Goal: Information Seeking & Learning: Check status

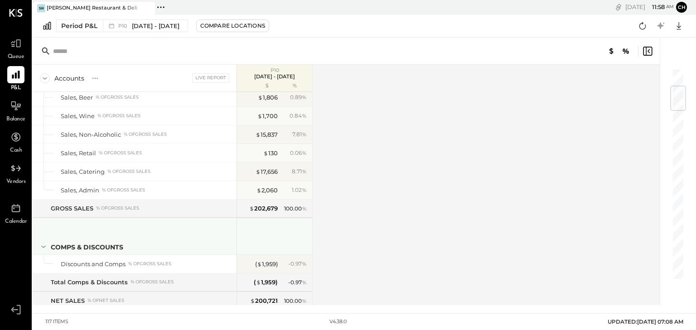
scroll to position [150, 0]
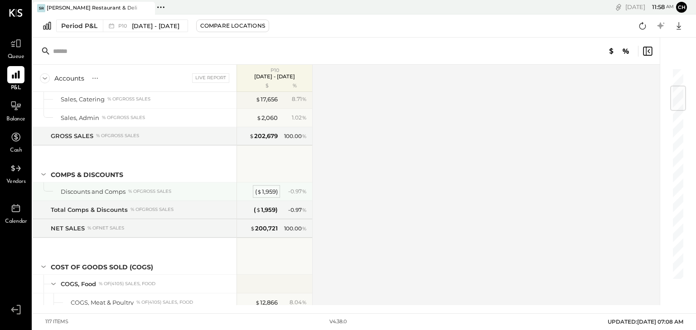
click at [270, 190] on div "( $ 1,959 )" at bounding box center [266, 191] width 23 height 9
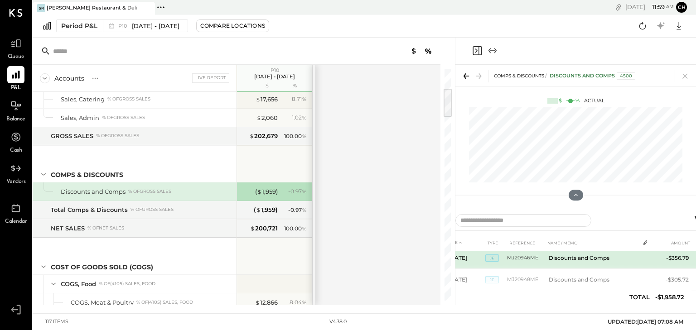
scroll to position [107, 0]
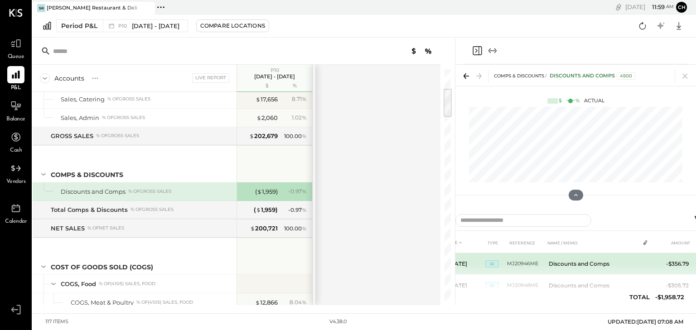
click at [592, 260] on td "Discounts and Comps" at bounding box center [592, 264] width 95 height 22
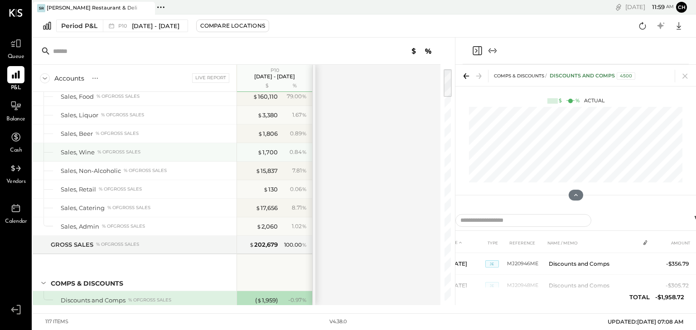
scroll to position [0, 0]
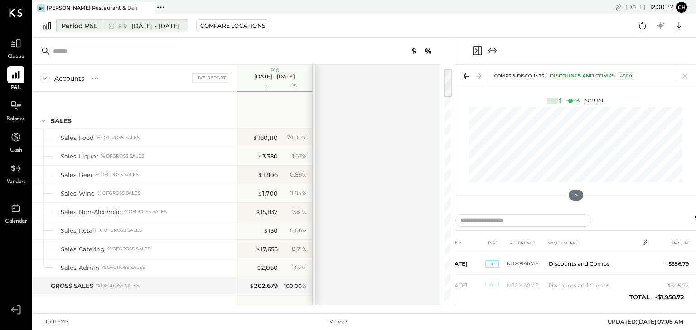
click at [136, 31] on div "P10 [DATE] - [DATE]" at bounding box center [143, 26] width 80 height 12
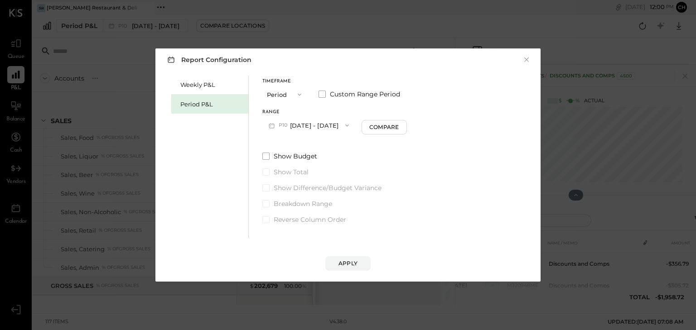
click at [313, 123] on button "P10 [DATE] - [DATE]" at bounding box center [308, 125] width 93 height 17
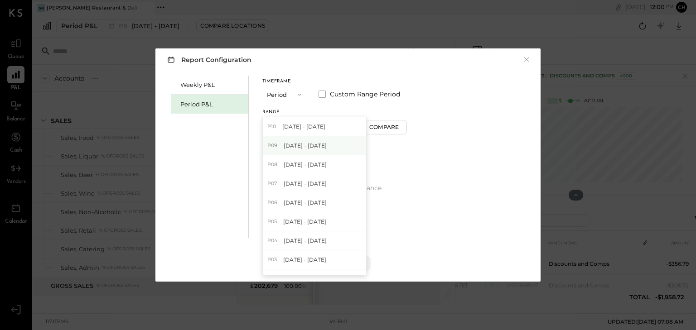
click at [326, 148] on div "P09 [DATE] - [DATE]" at bounding box center [314, 145] width 103 height 19
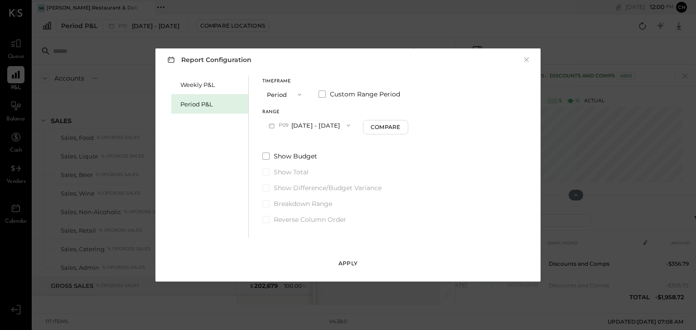
click at [346, 263] on div "Apply" at bounding box center [347, 263] width 19 height 8
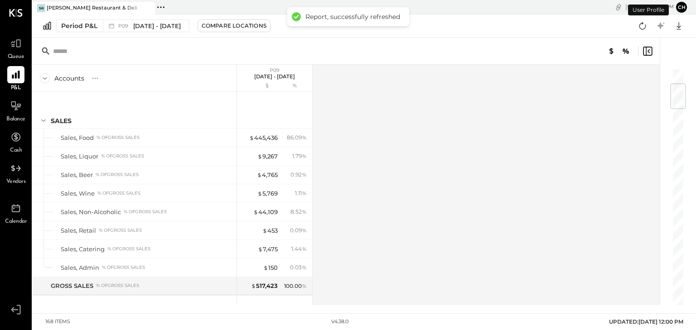
scroll to position [133, 0]
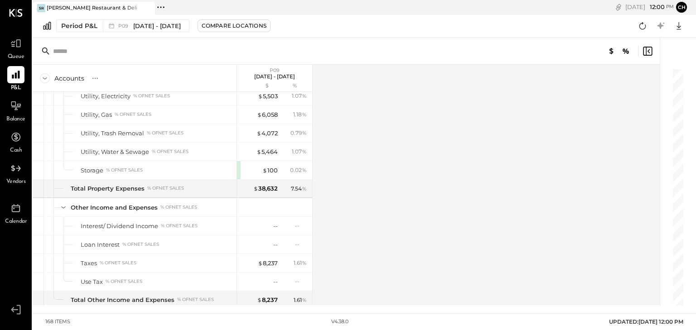
scroll to position [2505, 0]
